Goal: Find specific page/section: Find specific page/section

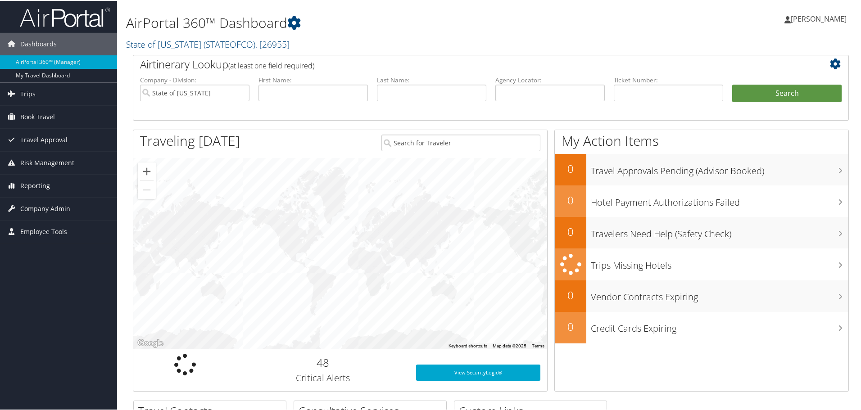
click at [23, 184] on span "Reporting" at bounding box center [35, 185] width 30 height 23
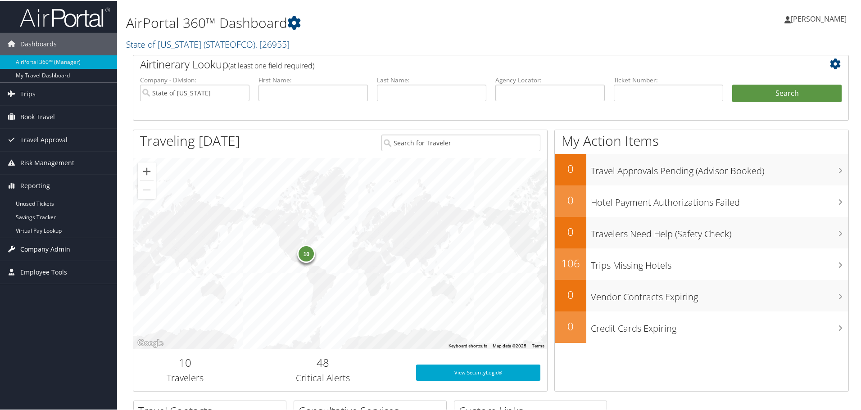
click at [44, 252] on span "Company Admin" at bounding box center [45, 248] width 50 height 23
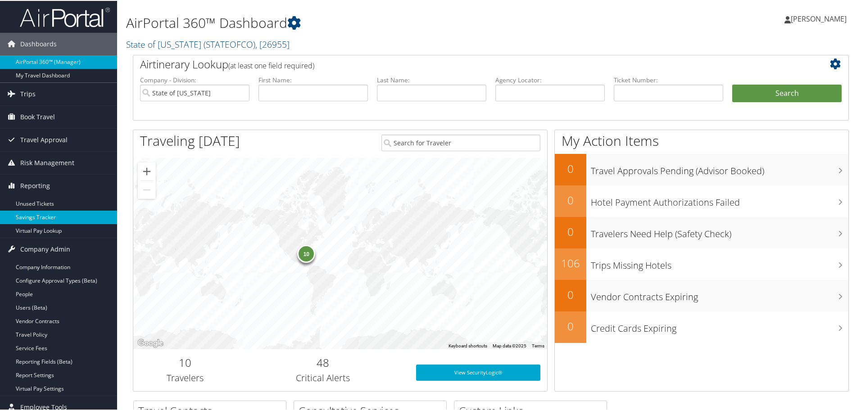
scroll to position [45, 0]
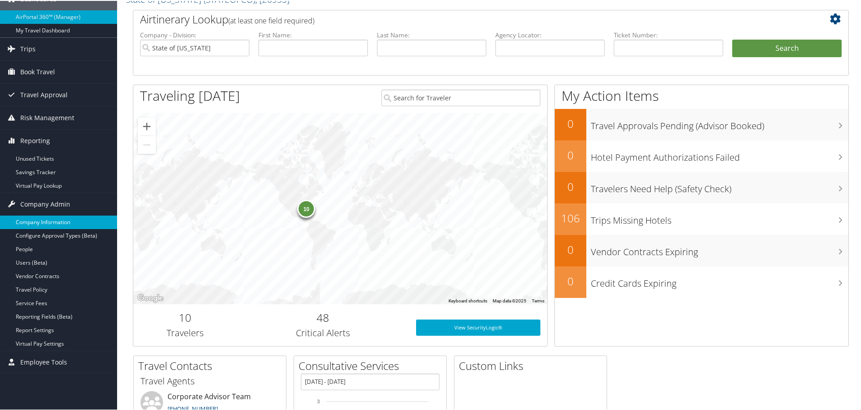
click at [52, 225] on link "Company Information" at bounding box center [58, 222] width 117 height 14
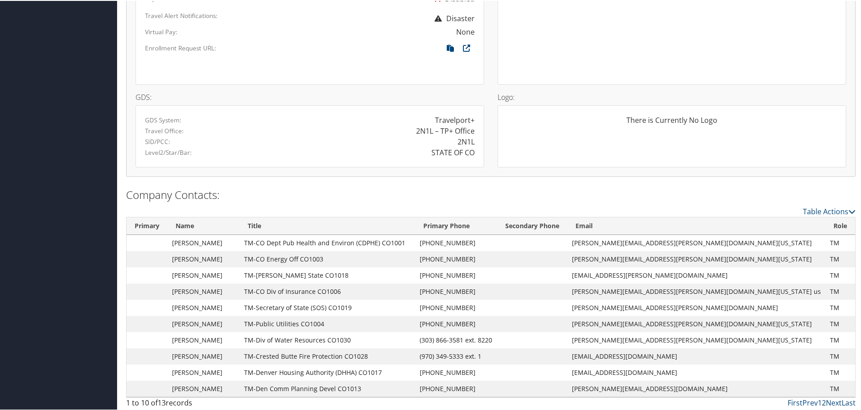
scroll to position [588, 0]
click at [848, 207] on icon at bounding box center [851, 208] width 7 height 7
click at [737, 180] on div at bounding box center [432, 205] width 864 height 410
click at [826, 397] on link "Next" at bounding box center [833, 400] width 16 height 10
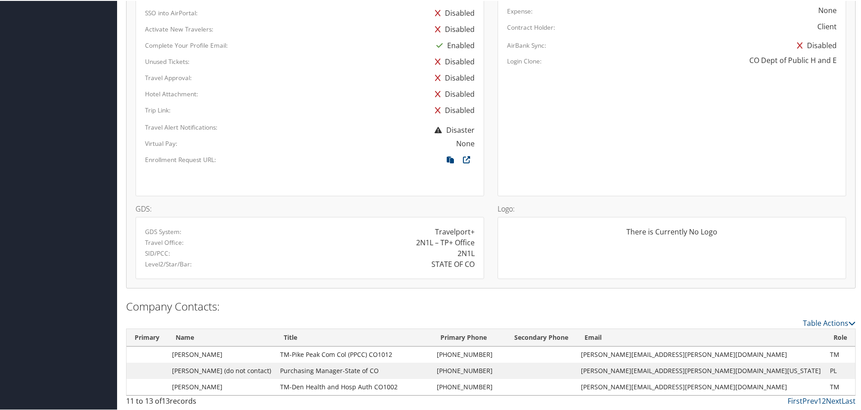
scroll to position [475, 0]
click at [254, 390] on td "Natalie Engle" at bounding box center [221, 386] width 108 height 16
drag, startPoint x: 179, startPoint y: 386, endPoint x: 409, endPoint y: 392, distance: 230.5
click at [409, 392] on tr "Natalie Engle TM-Den Health and Hosp Auth CO1002 (303) 602-7080 Natalie.engel@d…" at bounding box center [490, 386] width 728 height 16
click at [810, 400] on link "Prev" at bounding box center [809, 400] width 15 height 10
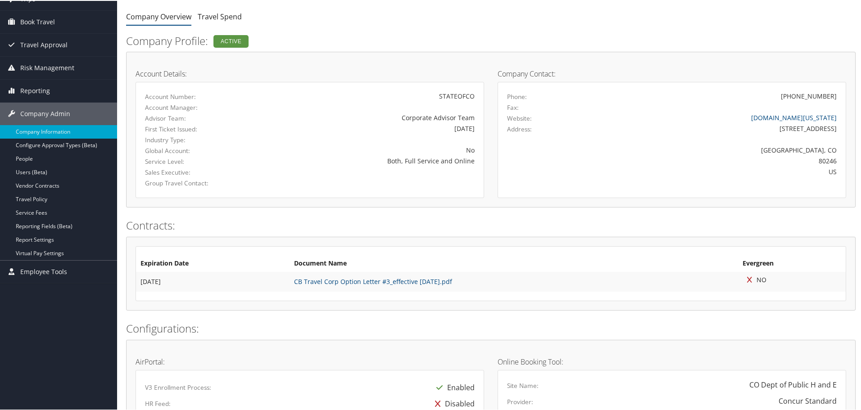
scroll to position [48, 0]
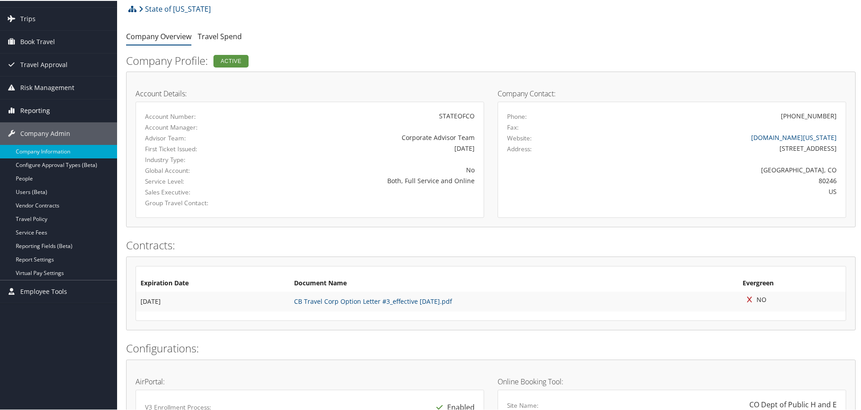
click at [40, 109] on span "Reporting" at bounding box center [35, 110] width 30 height 23
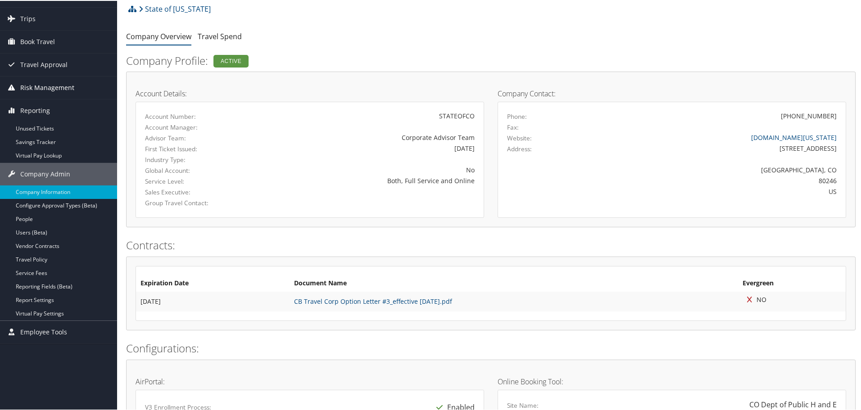
click at [51, 83] on span "Risk Management" at bounding box center [47, 87] width 54 height 23
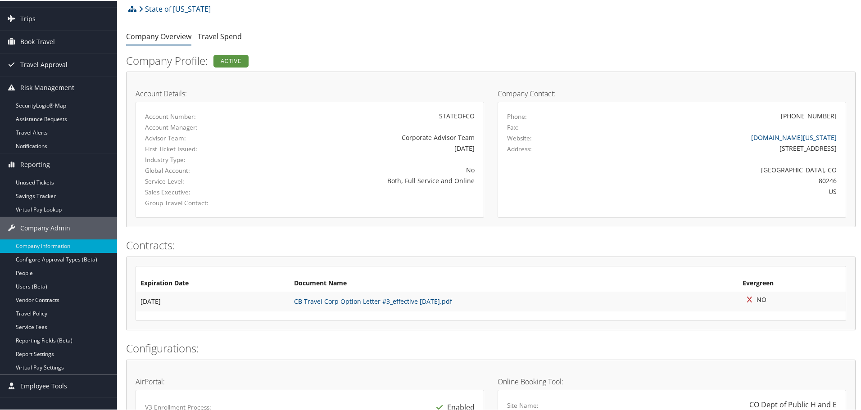
click at [56, 64] on span "Travel Approval" at bounding box center [43, 64] width 47 height 23
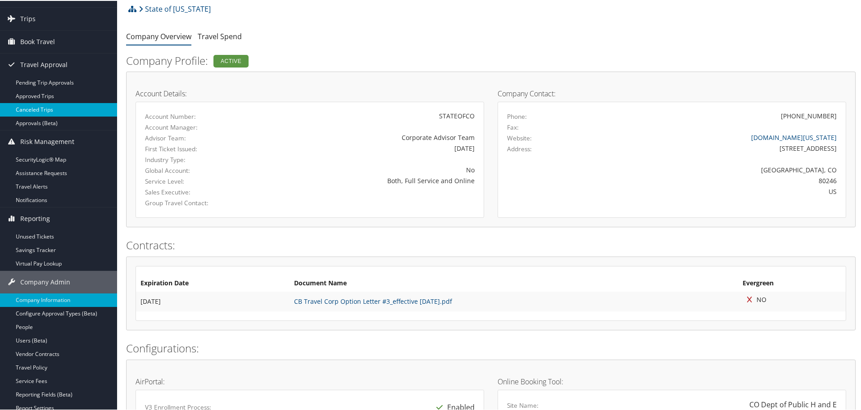
click at [38, 106] on link "Canceled Trips" at bounding box center [58, 109] width 117 height 14
